Goal: Transaction & Acquisition: Purchase product/service

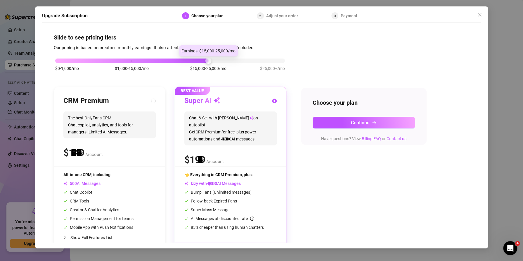
drag, startPoint x: 130, startPoint y: 61, endPoint x: 174, endPoint y: 60, distance: 43.8
click at [174, 60] on div "$0-1,000/mo $1,000-15,000/mo $15,000-25,000/mo $25,000+/mo" at bounding box center [170, 59] width 230 height 4
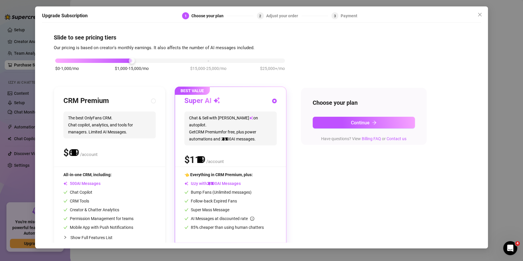
click at [133, 60] on div "$0-1,000/mo $1,000-15,000/mo $15,000-25,000/mo $25,000+/mo" at bounding box center [170, 59] width 230 height 4
click at [351, 118] on button "Continue" at bounding box center [364, 123] width 102 height 12
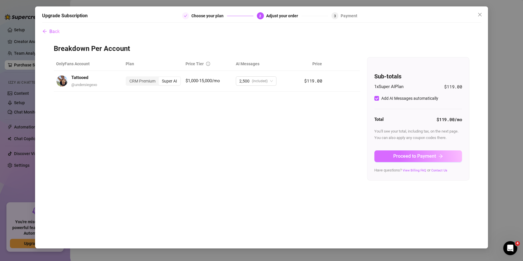
click at [400, 156] on span "Proceed to Payment" at bounding box center [414, 156] width 43 height 6
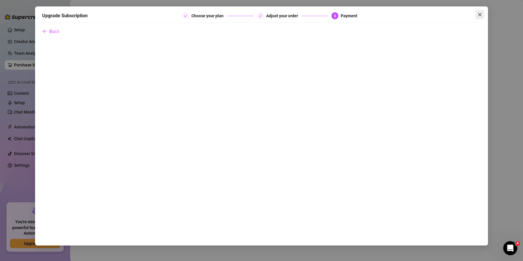
click at [480, 14] on icon "close" at bounding box center [479, 14] width 5 height 5
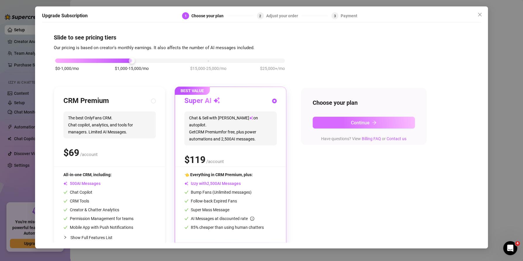
click at [379, 123] on button "Continue" at bounding box center [364, 123] width 102 height 12
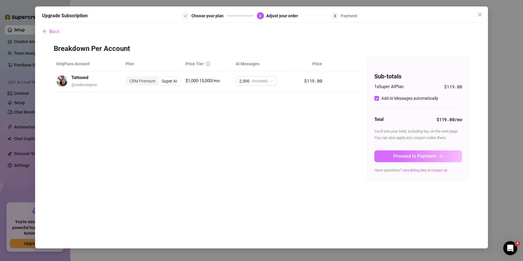
click at [417, 156] on span "Proceed to Payment" at bounding box center [414, 156] width 43 height 6
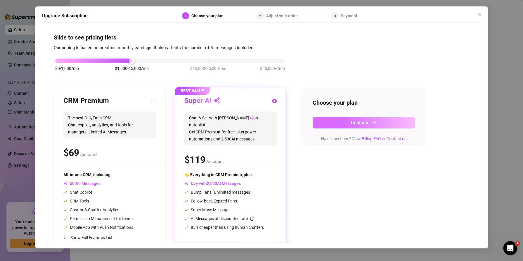
click at [384, 124] on button "Continue" at bounding box center [364, 123] width 102 height 12
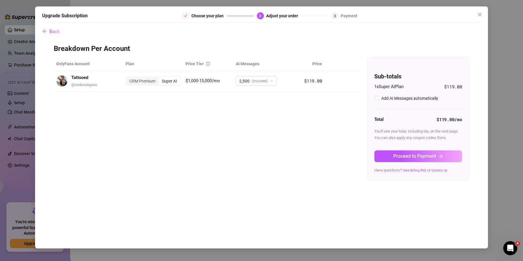
checkbox input "true"
click at [416, 157] on span "Proceed to Payment" at bounding box center [414, 156] width 43 height 6
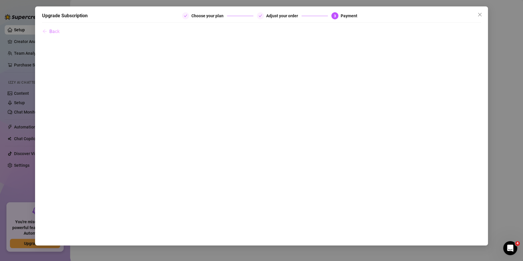
click at [54, 32] on span "Back" at bounding box center [54, 32] width 10 height 6
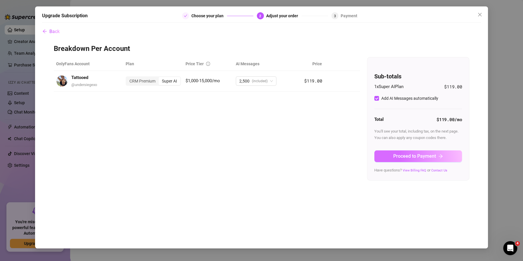
click at [412, 155] on span "Proceed to Payment" at bounding box center [414, 156] width 43 height 6
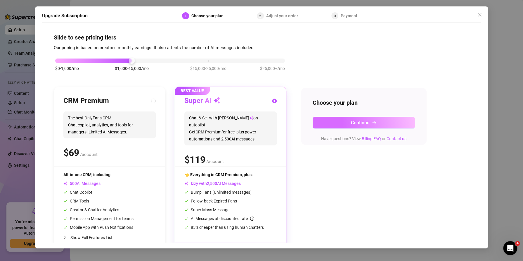
click at [356, 123] on span "Continue" at bounding box center [360, 123] width 19 height 6
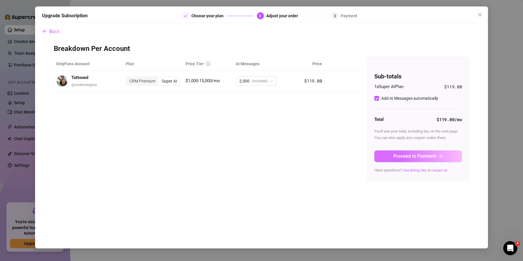
click at [414, 155] on span "Proceed to Payment" at bounding box center [414, 156] width 43 height 6
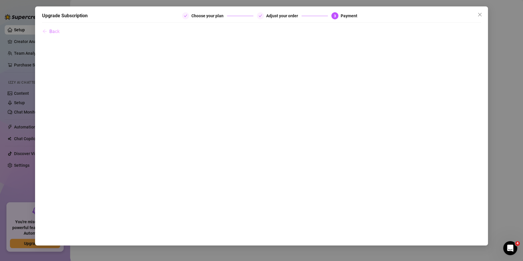
click at [54, 34] on span "Back" at bounding box center [54, 32] width 10 height 6
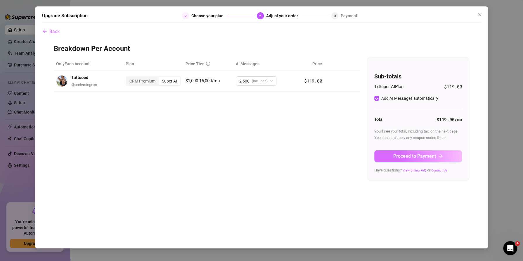
click at [418, 154] on span "Proceed to Payment" at bounding box center [414, 156] width 43 height 6
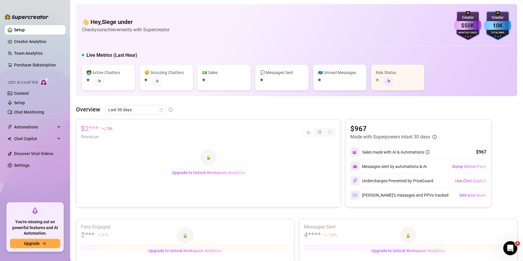
click at [389, 81] on icon "arrow-right" at bounding box center [388, 80] width 4 height 3
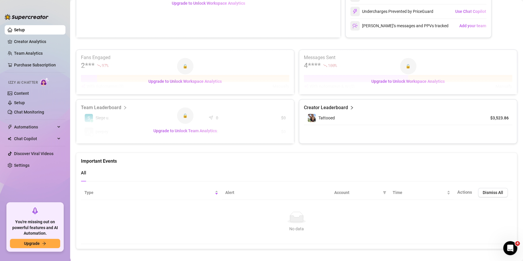
scroll to position [174, 0]
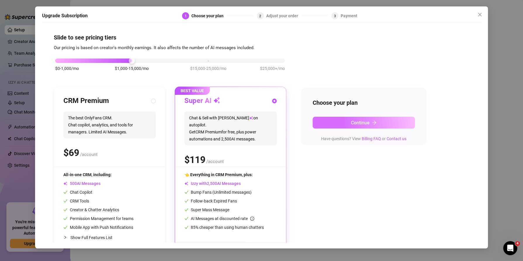
click at [355, 123] on span "Continue" at bounding box center [360, 123] width 19 height 6
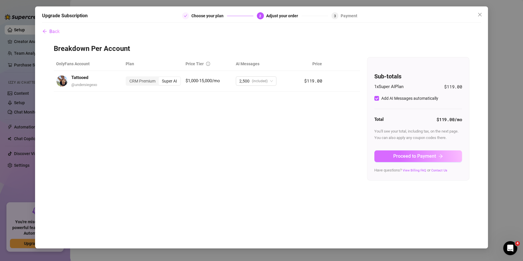
click at [393, 155] on button "Proceed to Payment" at bounding box center [418, 156] width 88 height 12
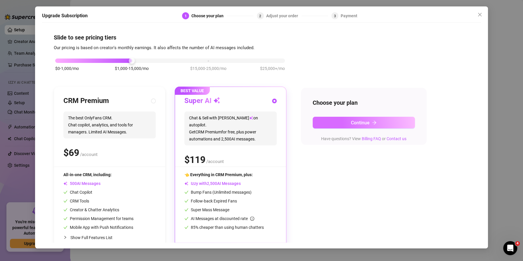
click at [331, 124] on button "Continue" at bounding box center [364, 123] width 102 height 12
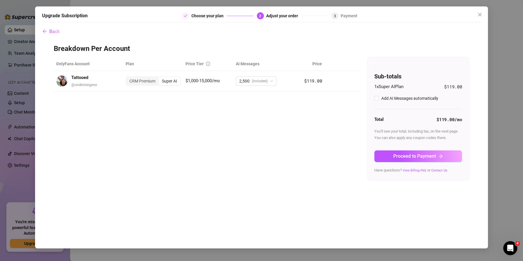
checkbox input "true"
click at [401, 153] on span "Proceed to Payment" at bounding box center [414, 156] width 43 height 6
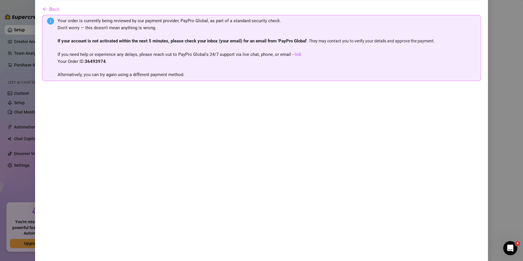
scroll to position [57, 0]
